Goal: Find specific page/section: Find specific page/section

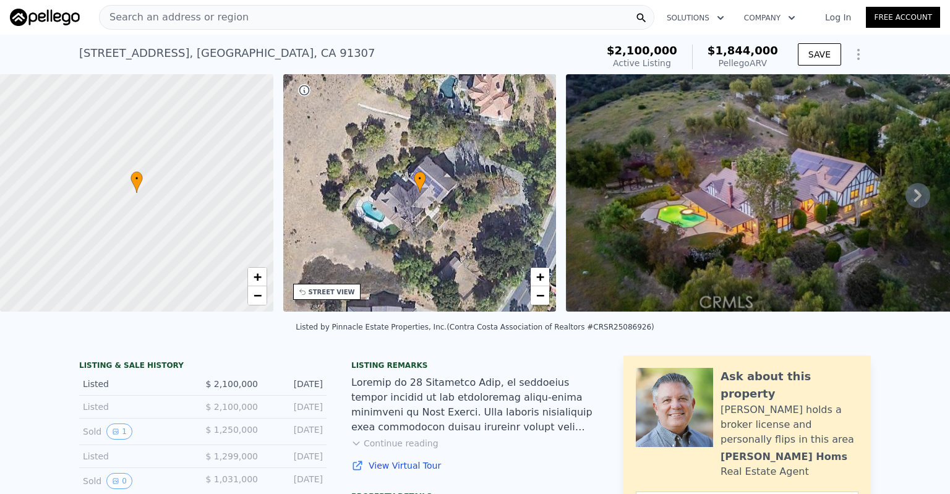
click at [322, 13] on div "Search an address or region" at bounding box center [376, 17] width 555 height 25
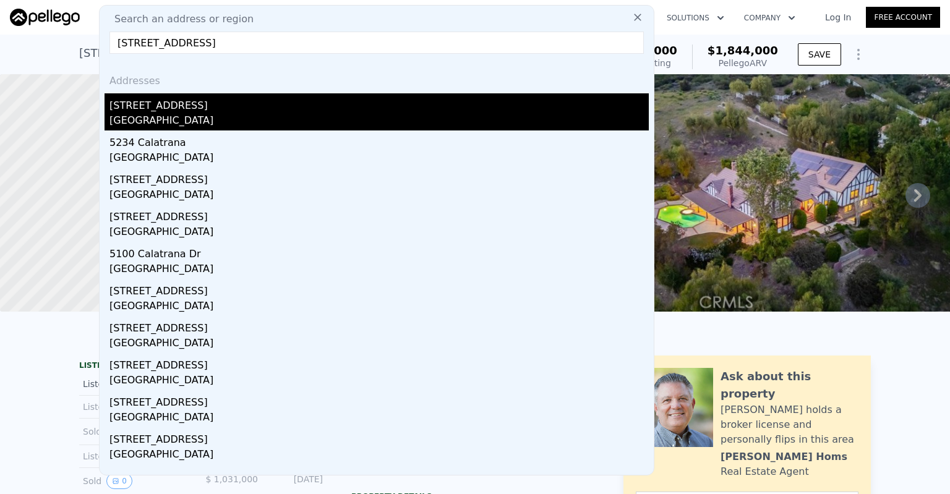
type input "[STREET_ADDRESS]"
click at [168, 111] on div "[STREET_ADDRESS]" at bounding box center [378, 103] width 539 height 20
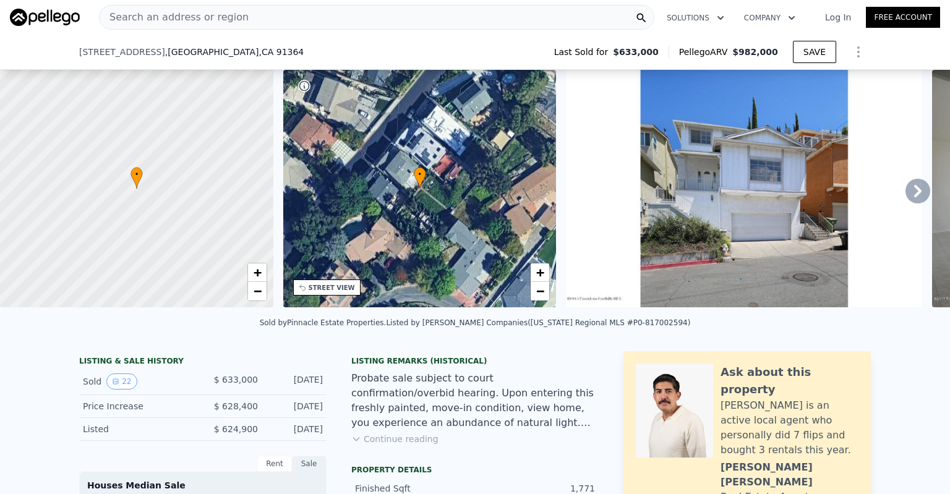
scroll to position [188, 0]
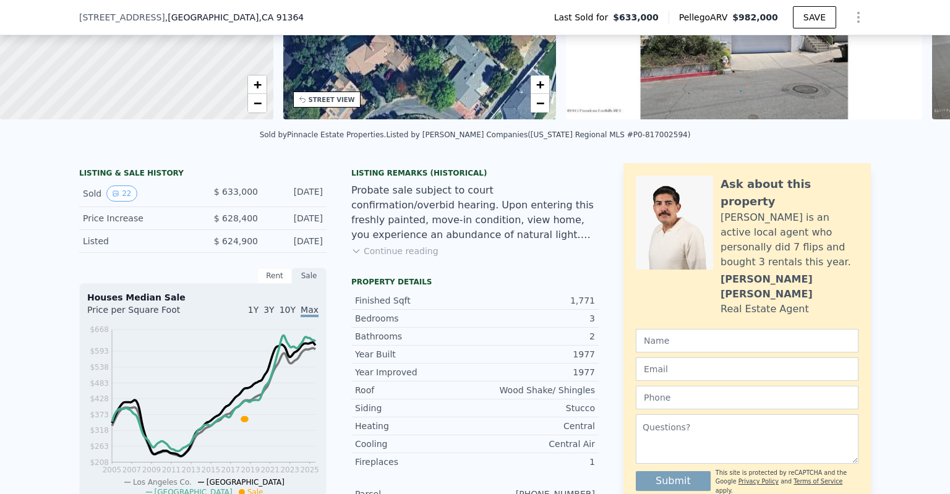
click at [265, 284] on div "Rent" at bounding box center [274, 276] width 35 height 16
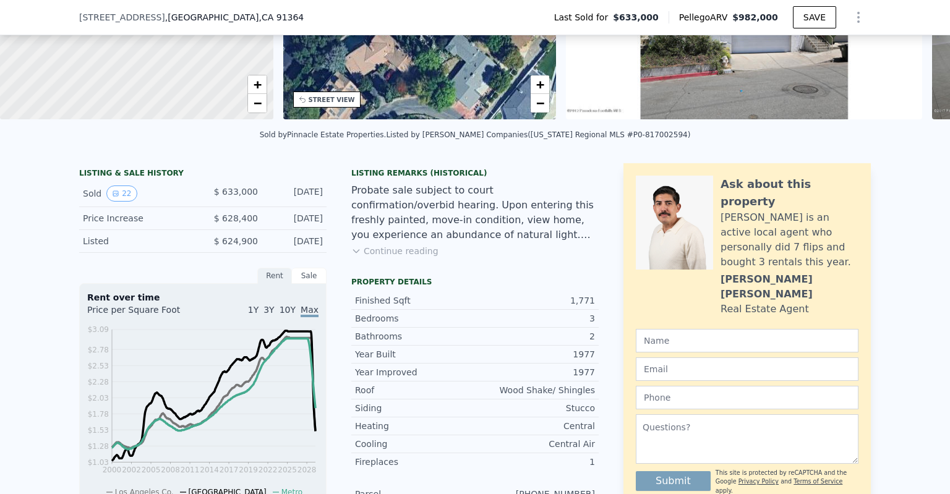
click at [300, 284] on div "Sale" at bounding box center [309, 276] width 35 height 16
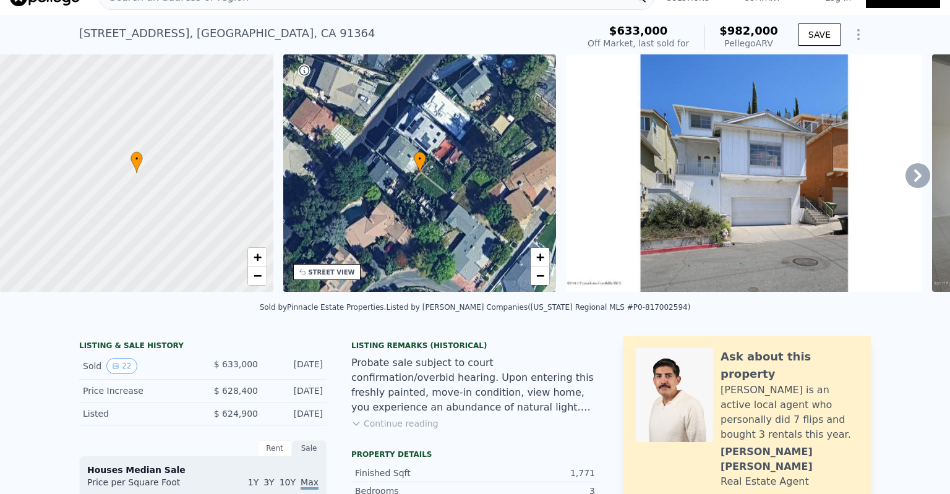
scroll to position [0, 0]
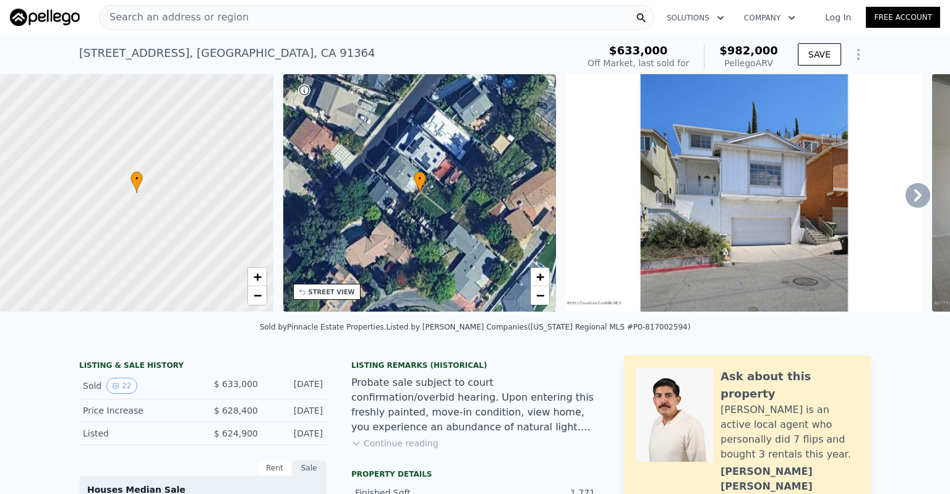
click at [908, 190] on icon at bounding box center [917, 195] width 25 height 25
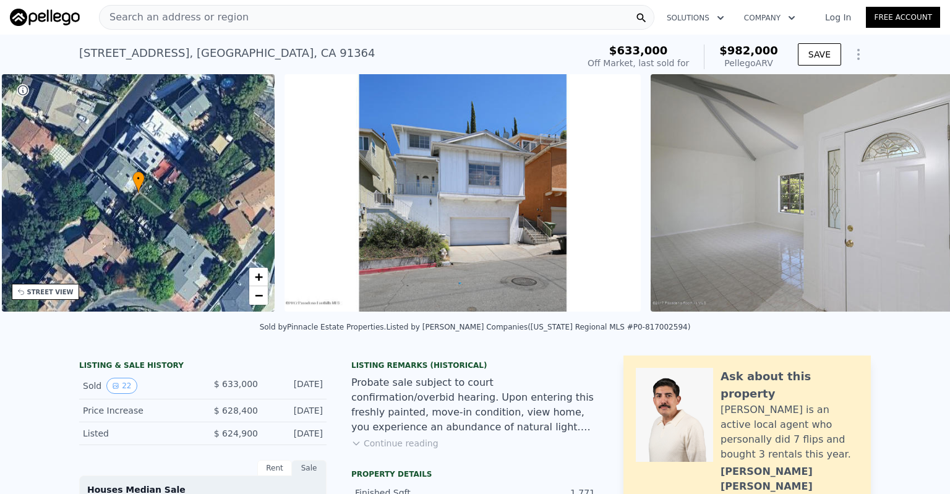
scroll to position [0, 288]
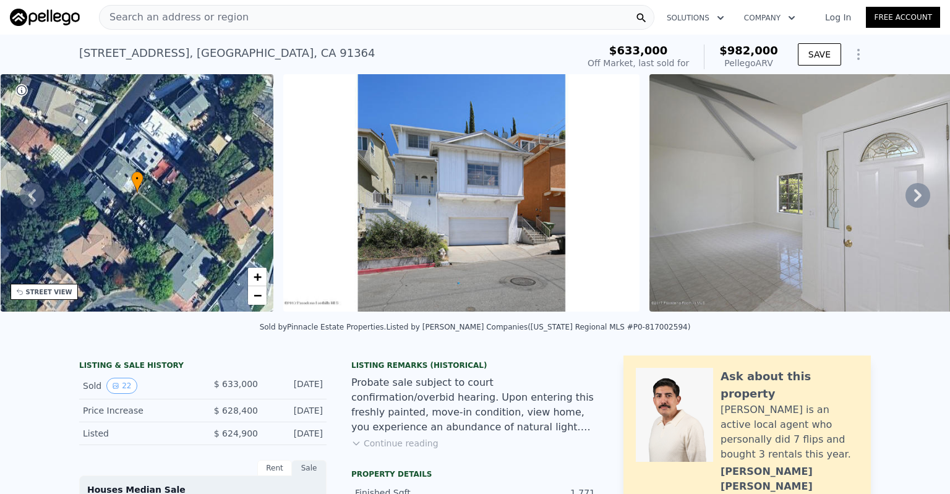
click at [908, 190] on icon at bounding box center [917, 195] width 25 height 25
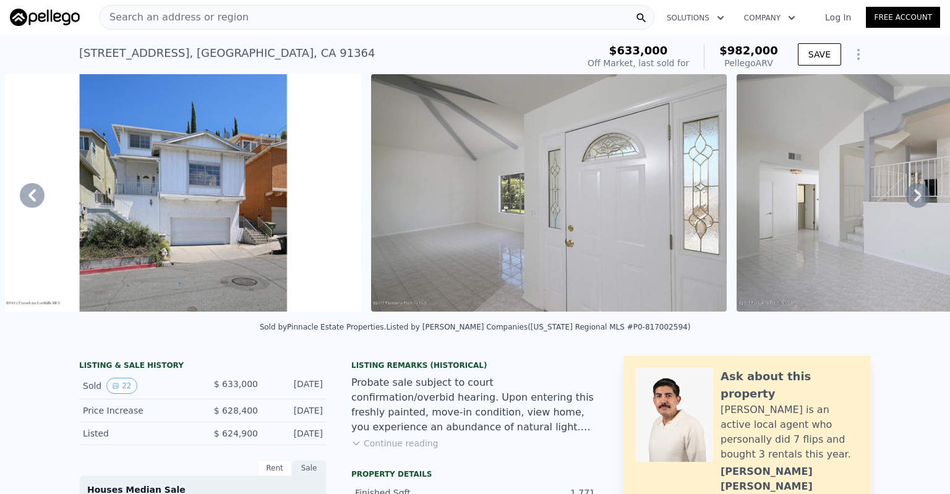
click at [908, 190] on icon at bounding box center [917, 195] width 25 height 25
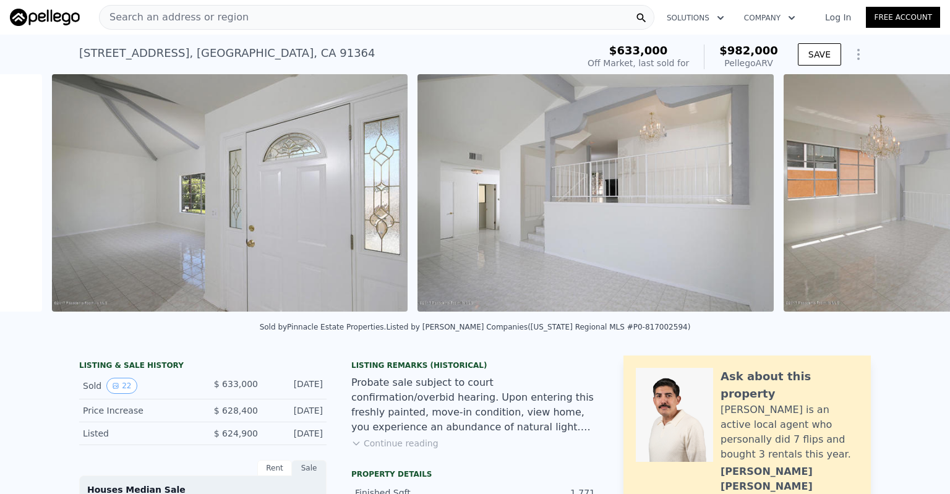
scroll to position [0, 931]
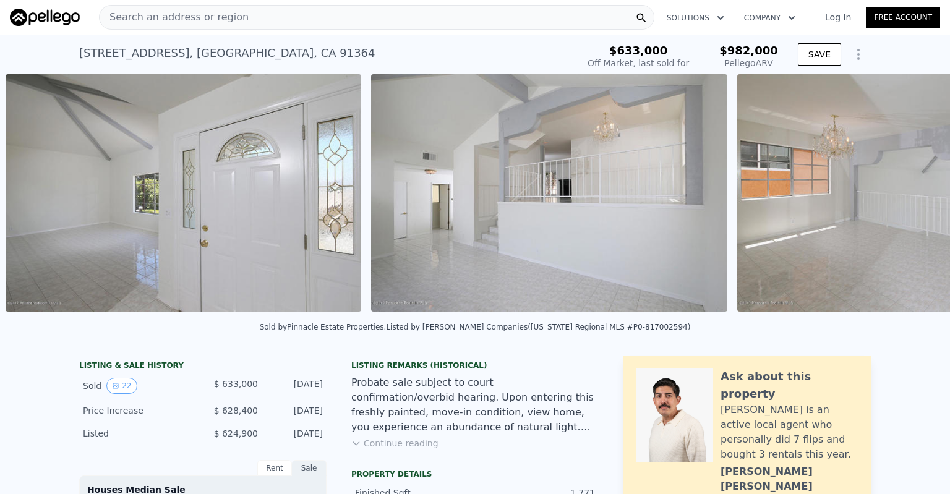
click at [908, 190] on div "• + − • + − STREET VIEW ← Move left → Move right ↑ Move up ↓ Move down + Zoom i…" at bounding box center [475, 195] width 950 height 242
click at [908, 190] on icon at bounding box center [917, 195] width 25 height 25
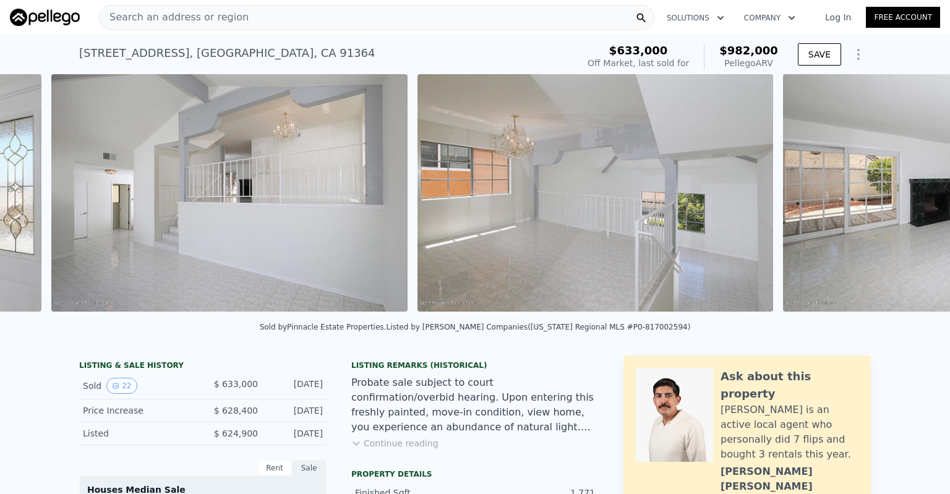
scroll to position [0, 1297]
